Goal: Transaction & Acquisition: Book appointment/travel/reservation

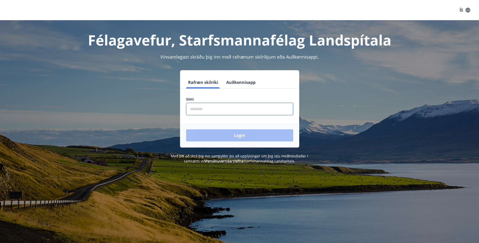
click at [272, 112] on input "phone" at bounding box center [239, 109] width 107 height 12
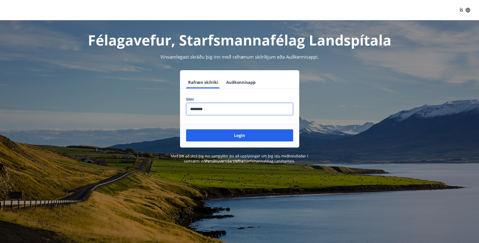
type input "********"
click at [186, 129] on button "Login" at bounding box center [239, 135] width 107 height 12
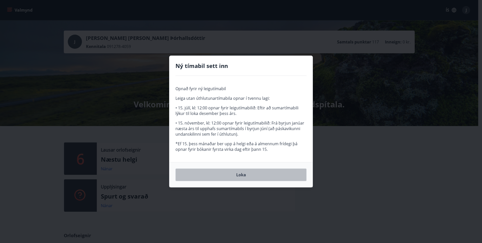
click at [247, 175] on button "Loka" at bounding box center [241, 174] width 131 height 13
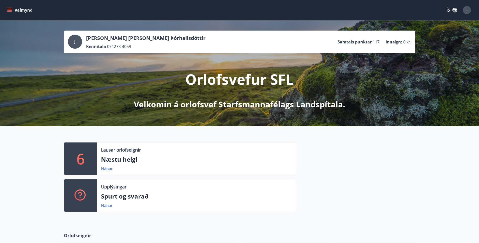
click at [118, 164] on div "Lausar orlofseignir Næstu helgi Nánar" at bounding box center [196, 158] width 199 height 32
click at [107, 169] on link "Nánar" at bounding box center [107, 169] width 12 height 6
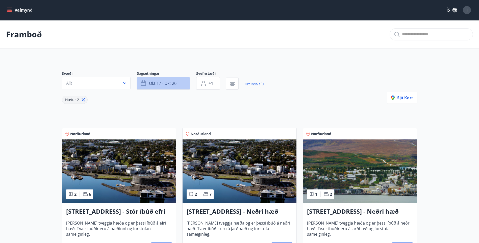
click at [179, 84] on button "okt 17 - okt 20" at bounding box center [163, 83] width 53 height 13
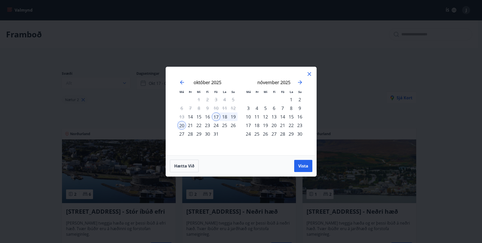
click at [312, 72] on icon at bounding box center [310, 74] width 6 height 6
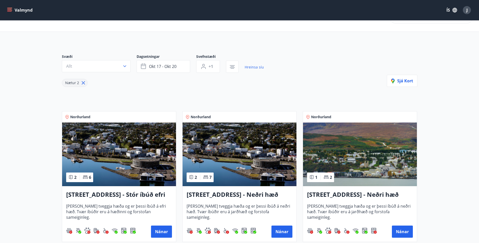
scroll to position [25, 0]
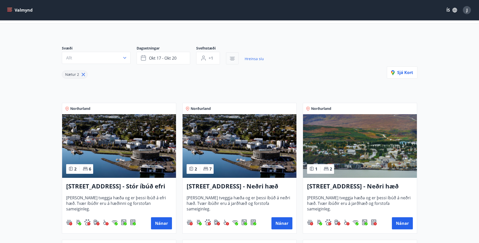
click at [231, 59] on icon "button" at bounding box center [232, 59] width 5 height 1
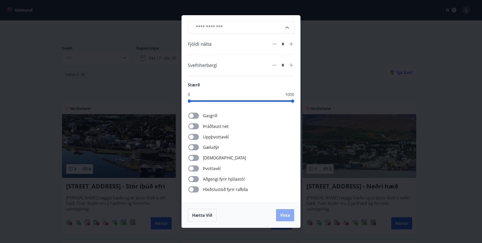
click at [283, 215] on span "Vista" at bounding box center [285, 215] width 10 height 6
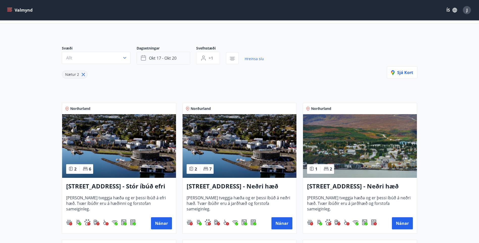
click at [182, 58] on button "okt 17 - okt 20" at bounding box center [163, 58] width 53 height 13
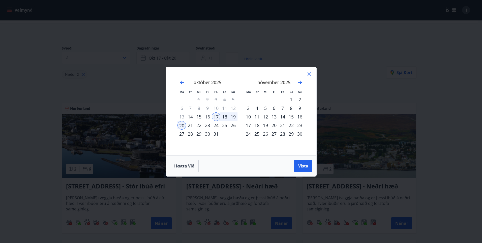
drag, startPoint x: 307, startPoint y: 73, endPoint x: 307, endPoint y: 79, distance: 6.1
click at [307, 73] on icon at bounding box center [310, 74] width 6 height 6
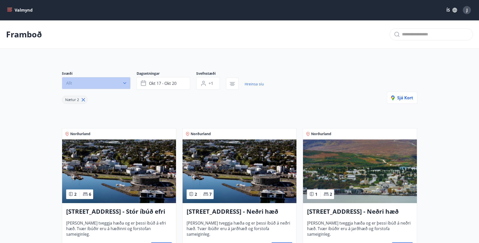
click at [128, 85] on button "Allt" at bounding box center [96, 83] width 69 height 12
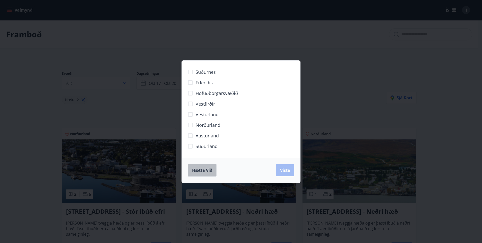
click at [207, 173] on button "Hætta við" at bounding box center [202, 170] width 29 height 13
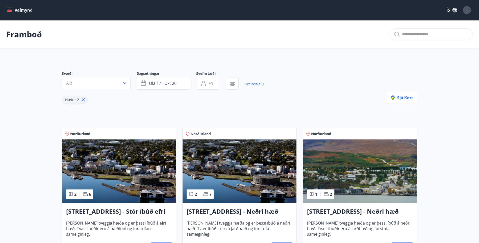
click at [81, 102] on icon at bounding box center [83, 100] width 6 height 6
type input "*"
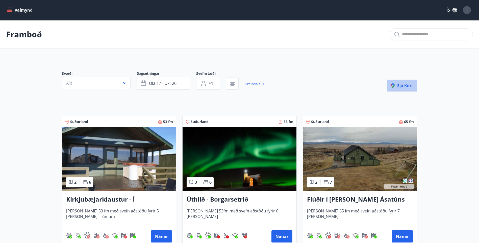
click at [396, 87] on icon "button" at bounding box center [394, 86] width 6 height 6
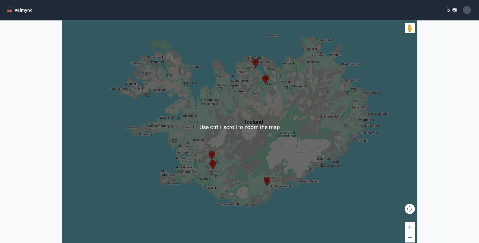
scroll to position [50, 0]
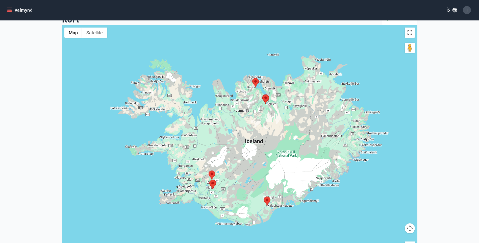
click at [213, 185] on img at bounding box center [212, 184] width 7 height 9
click at [210, 174] on img at bounding box center [211, 174] width 7 height 9
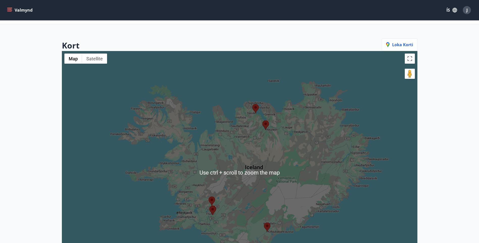
scroll to position [0, 0]
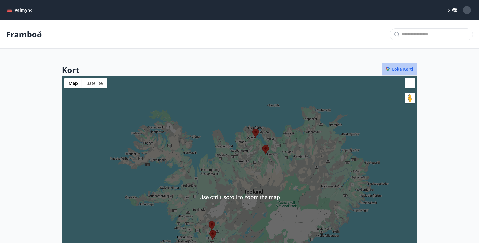
click at [397, 72] on button "Loka korti" at bounding box center [400, 69] width 36 height 13
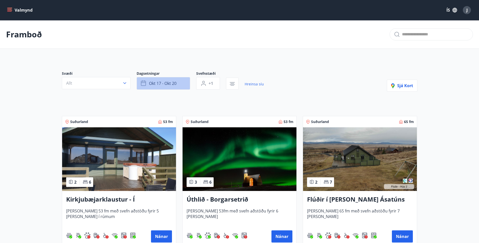
click at [179, 83] on button "okt 17 - okt 20" at bounding box center [163, 83] width 53 height 13
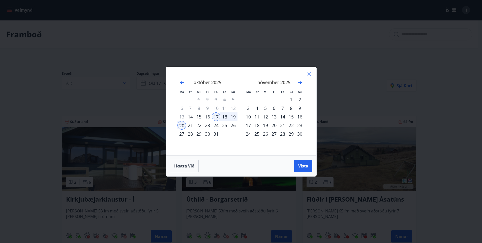
click at [227, 126] on div "25" at bounding box center [225, 125] width 9 height 9
click at [234, 125] on div "26" at bounding box center [233, 125] width 9 height 9
click at [302, 165] on span "Vista" at bounding box center [304, 166] width 10 height 6
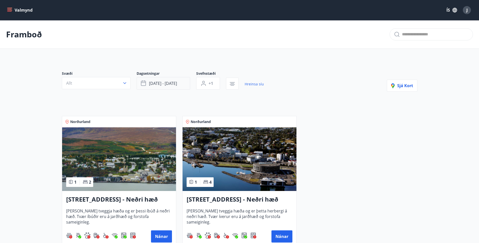
click at [175, 84] on span "[DATE] - [DATE]" at bounding box center [163, 83] width 28 height 6
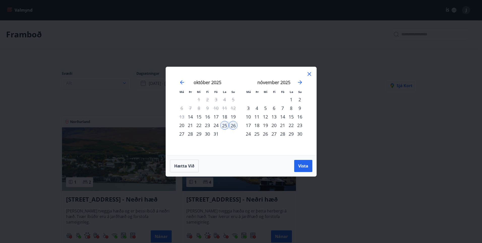
click at [291, 125] on div "22" at bounding box center [291, 125] width 9 height 9
click at [299, 125] on div "23" at bounding box center [300, 125] width 9 height 9
click at [301, 163] on span "Vista" at bounding box center [304, 166] width 10 height 6
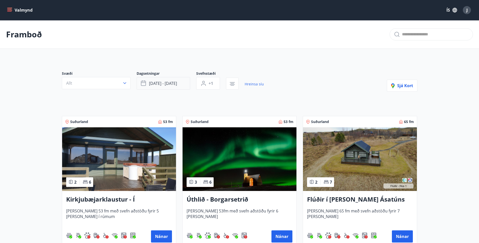
click at [181, 84] on button "[DATE] - [DATE]" at bounding box center [163, 83] width 53 height 13
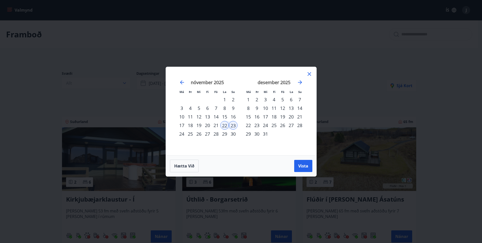
click at [218, 125] on div "21" at bounding box center [216, 125] width 9 height 9
click at [303, 163] on span "Vista" at bounding box center [304, 166] width 10 height 6
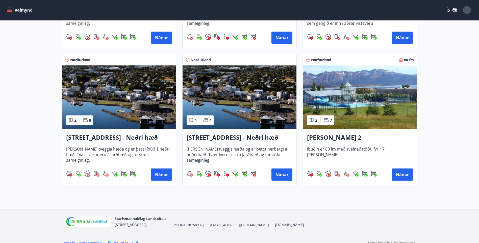
scroll to position [479, 0]
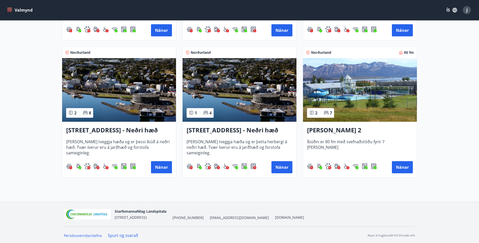
click at [324, 127] on h3 "[PERSON_NAME] 2" at bounding box center [360, 130] width 106 height 9
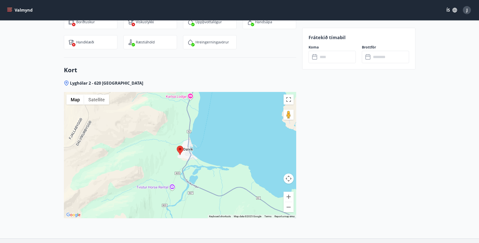
scroll to position [707, 0]
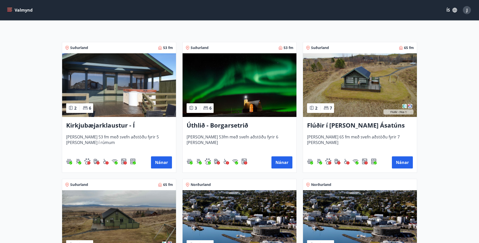
scroll to position [77, 0]
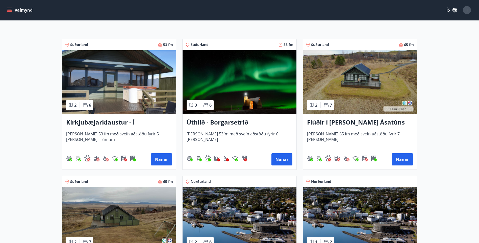
click at [209, 121] on h3 "Úthlið - Borgarsetrið" at bounding box center [239, 122] width 106 height 9
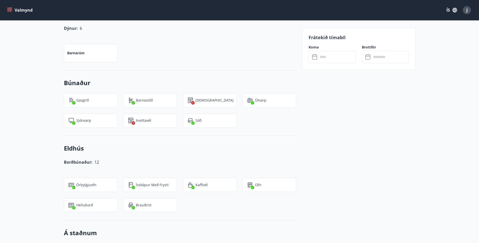
scroll to position [404, 0]
